Goal: Transaction & Acquisition: Purchase product/service

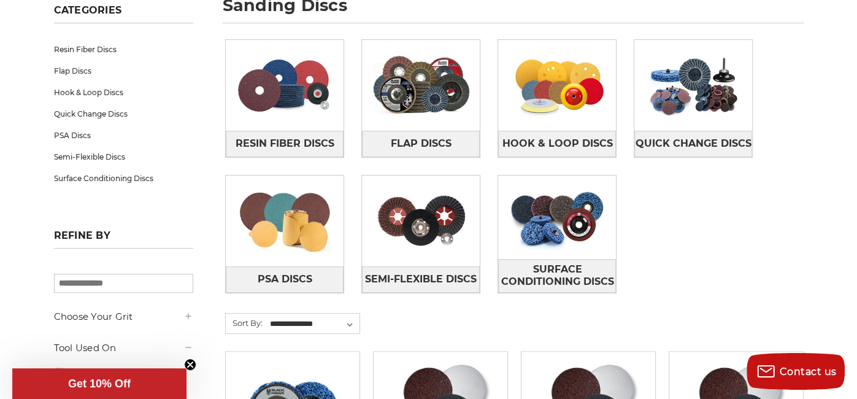
scroll to position [223, 0]
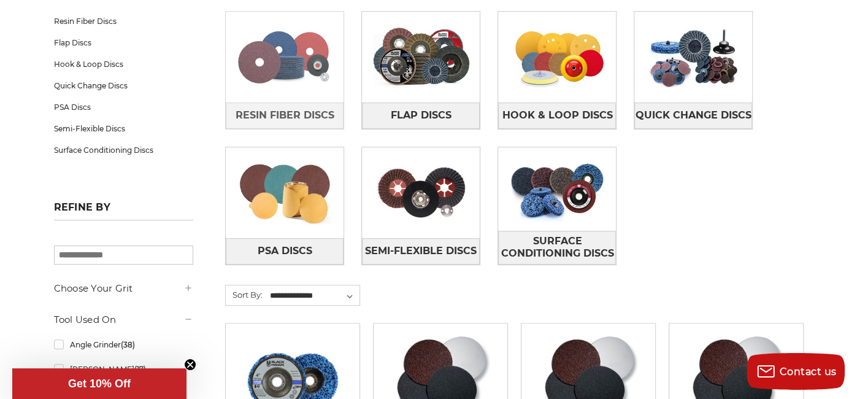
click at [277, 67] on img at bounding box center [285, 56] width 118 height 83
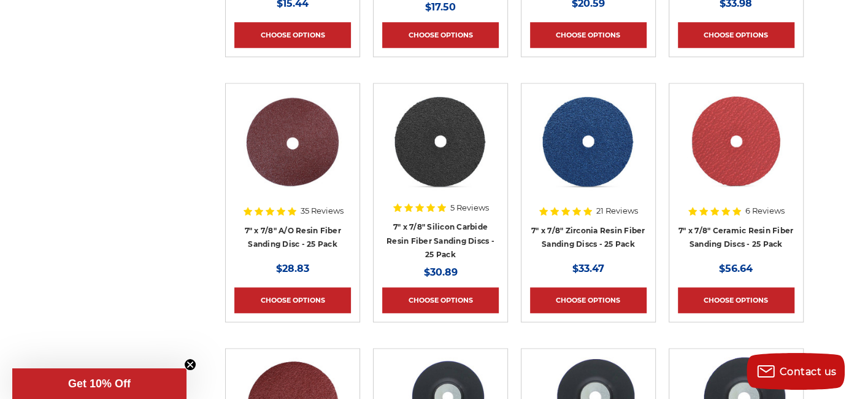
scroll to position [933, 0]
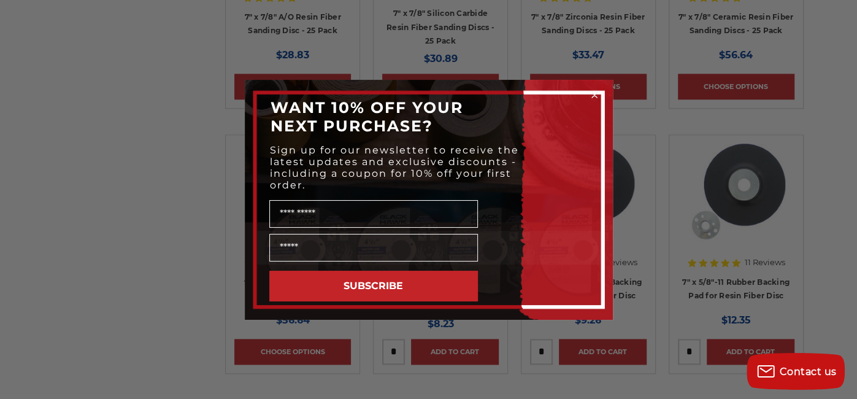
click at [0, 130] on div "Close dialog WANT 10% OFF YOUR NEXT PURCHASE? Sign up for our newsletter to rec…" at bounding box center [428, 199] width 857 height 399
click at [594, 94] on icon "Close dialog" at bounding box center [594, 95] width 5 height 5
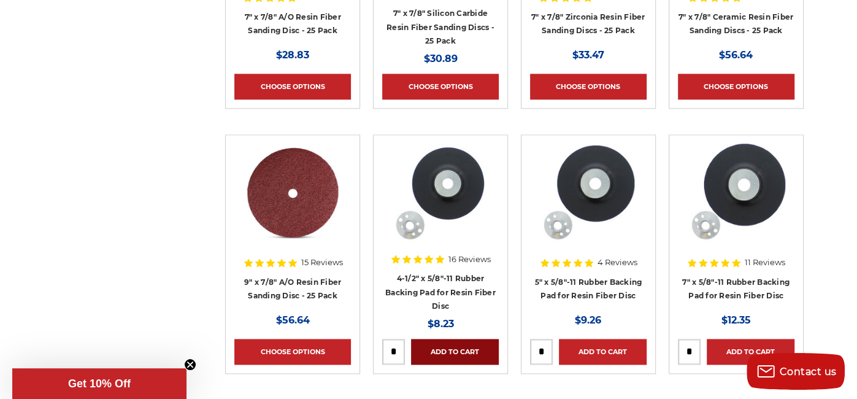
click at [455, 340] on link "Add to Cart" at bounding box center [455, 352] width 88 height 26
